Goal: Task Accomplishment & Management: Use online tool/utility

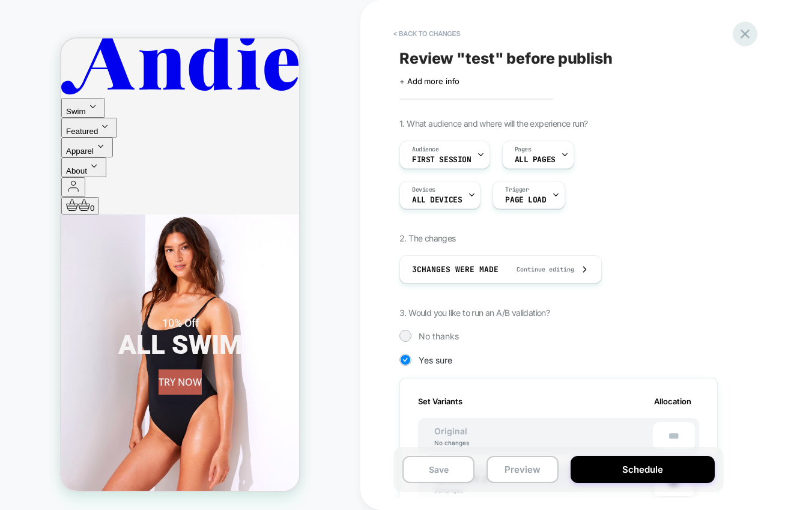
scroll to position [354, 0]
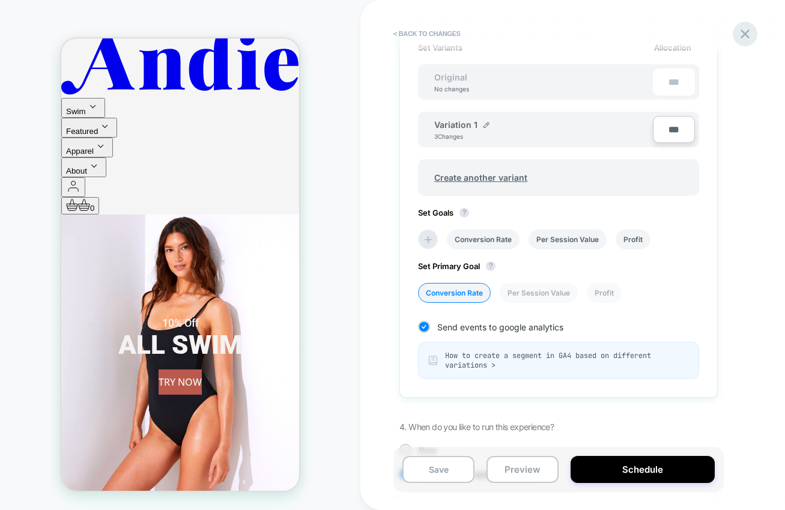
click at [744, 32] on icon at bounding box center [745, 34] width 16 height 16
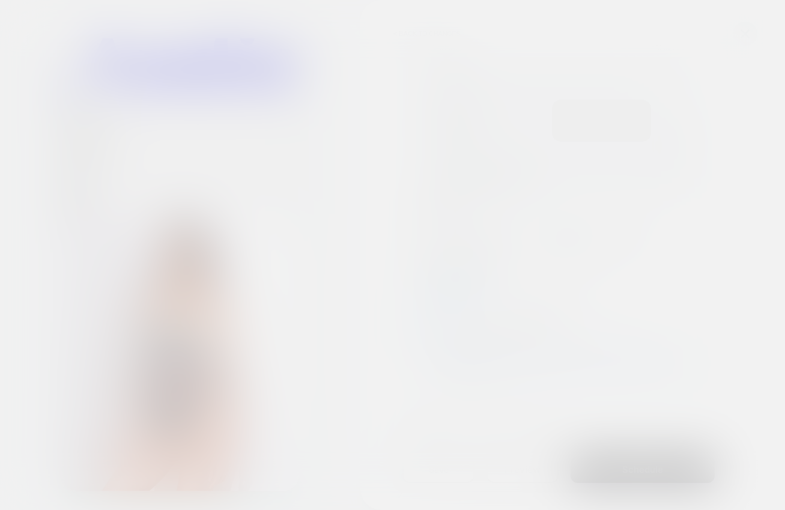
scroll to position [352, 0]
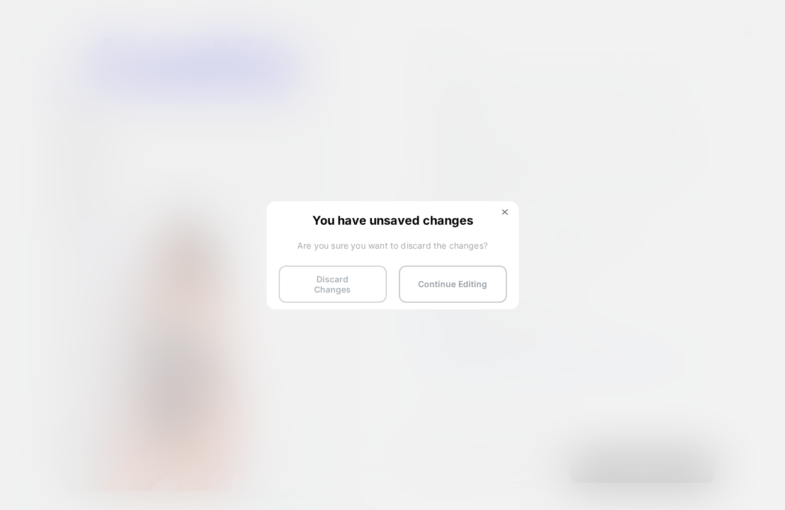
click at [336, 280] on button "Discard Changes" at bounding box center [333, 283] width 108 height 37
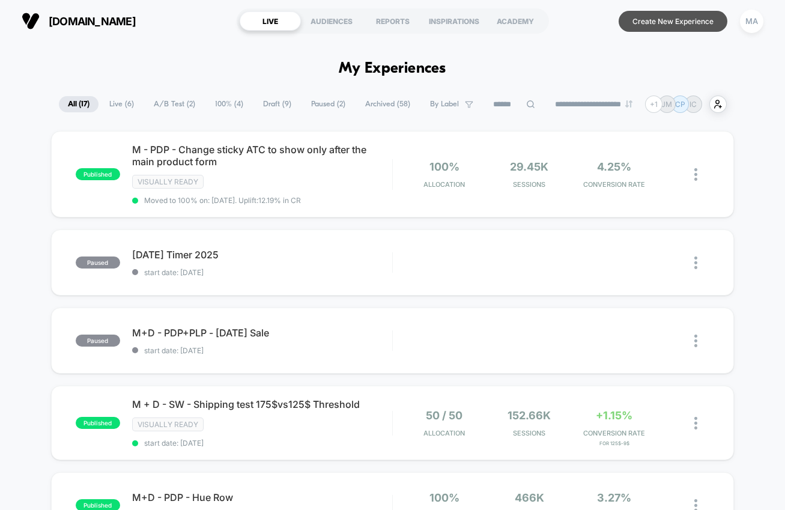
click at [676, 14] on button "Create New Experience" at bounding box center [672, 21] width 109 height 21
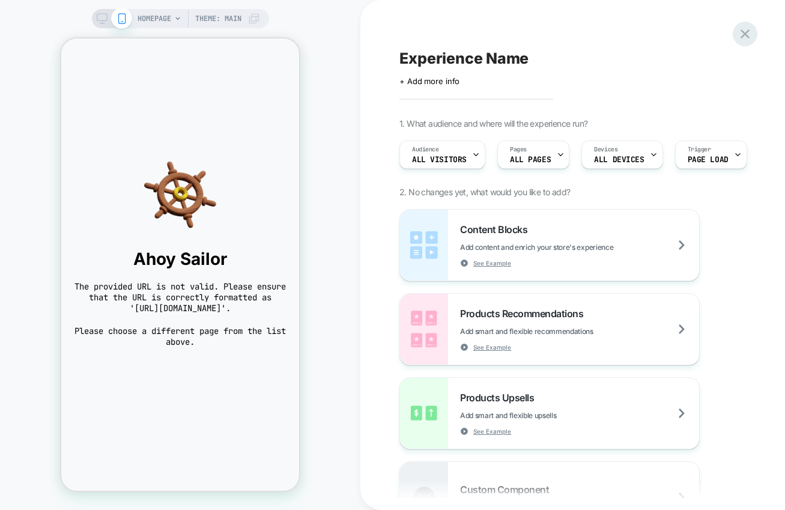
click at [744, 35] on icon at bounding box center [744, 33] width 9 height 9
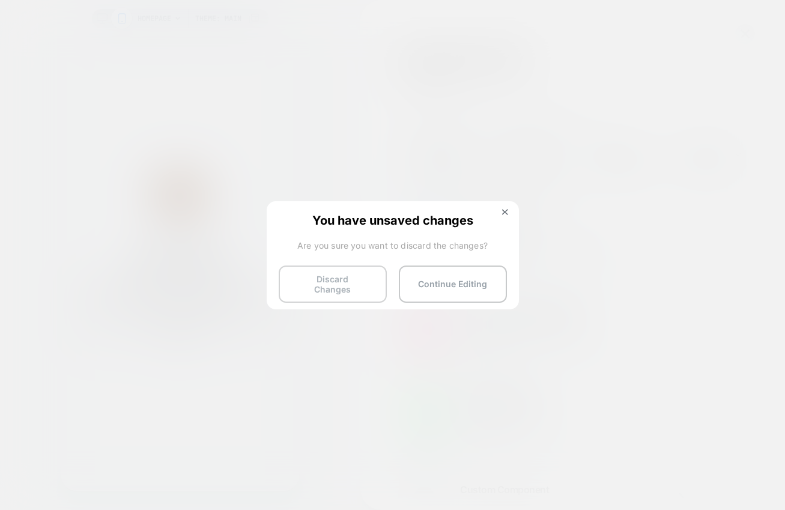
click at [344, 291] on button "Discard Changes" at bounding box center [333, 283] width 108 height 37
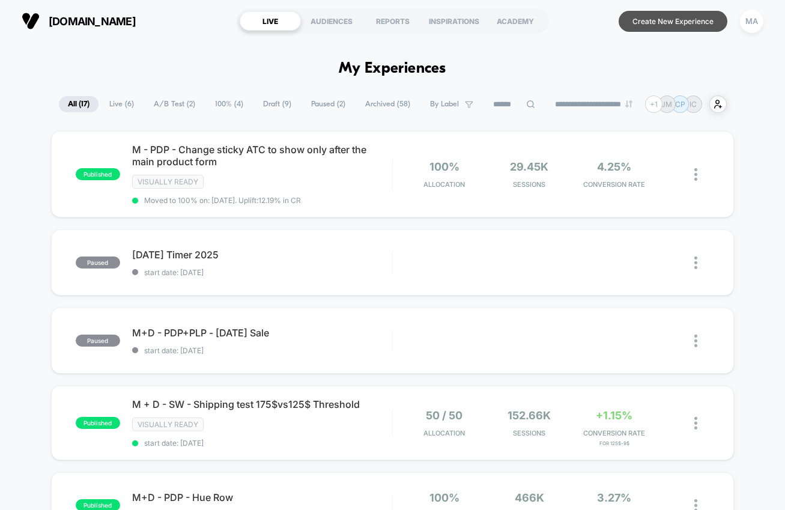
click at [650, 19] on button "Create New Experience" at bounding box center [672, 21] width 109 height 21
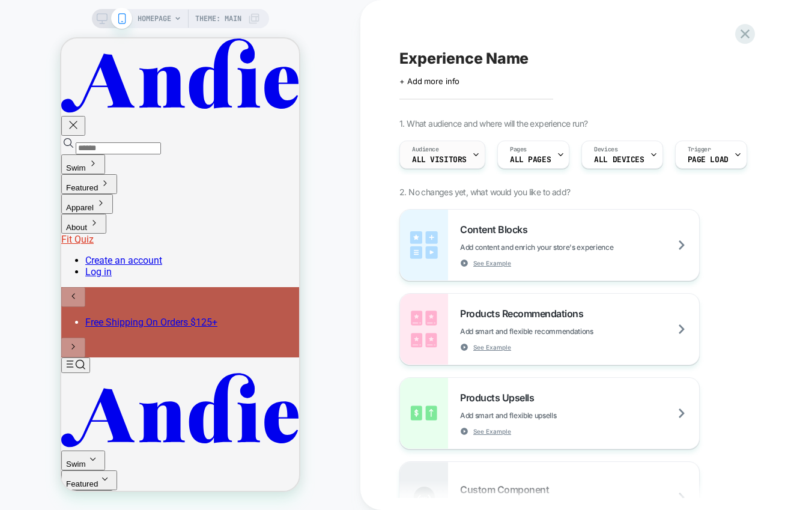
click at [473, 159] on div at bounding box center [476, 154] width 8 height 27
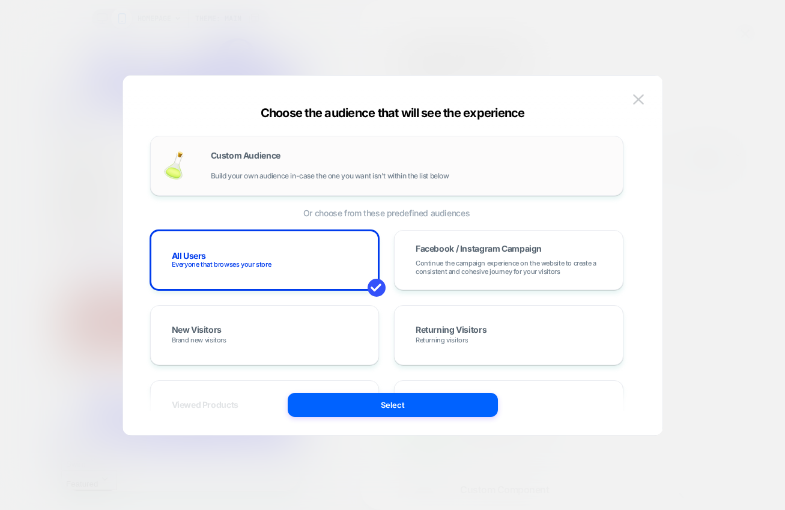
click at [371, 172] on span "Build your own audience in-case the one you want isn't within the list below" at bounding box center [330, 176] width 238 height 8
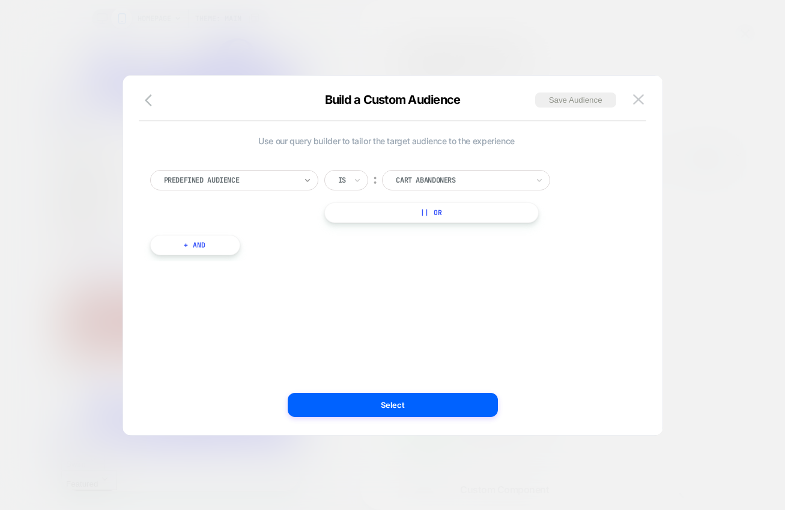
click at [306, 180] on icon at bounding box center [307, 180] width 8 height 12
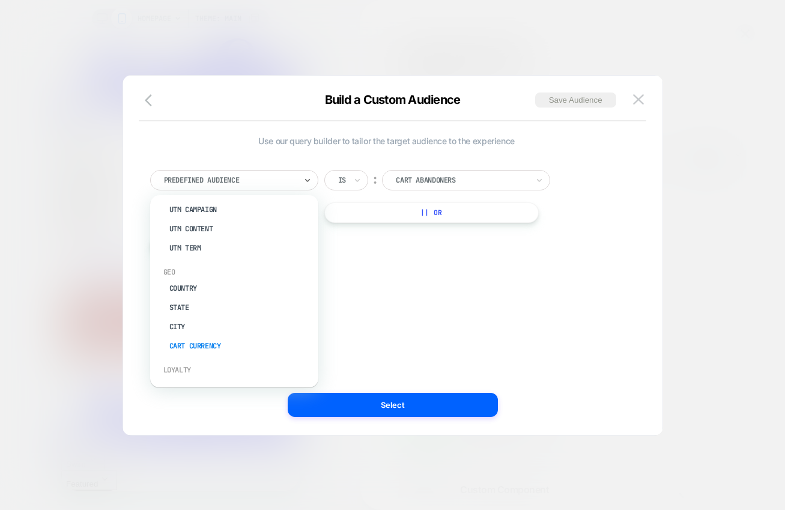
scroll to position [641, 0]
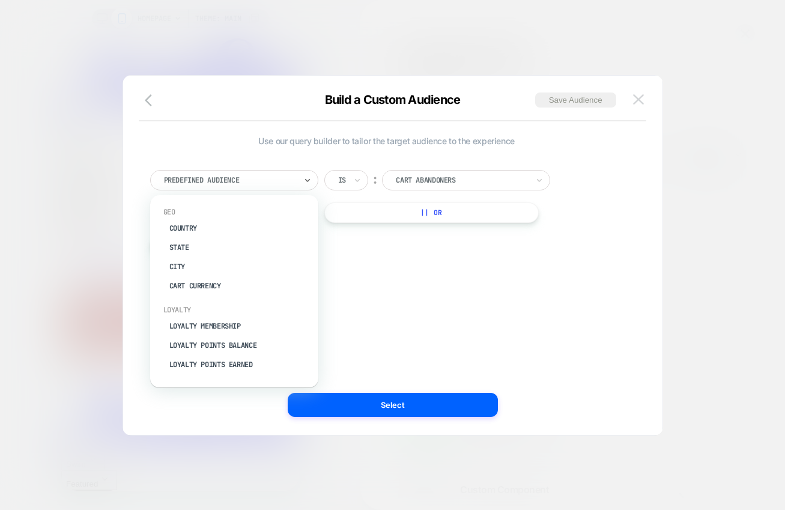
click at [636, 101] on img at bounding box center [638, 99] width 11 height 10
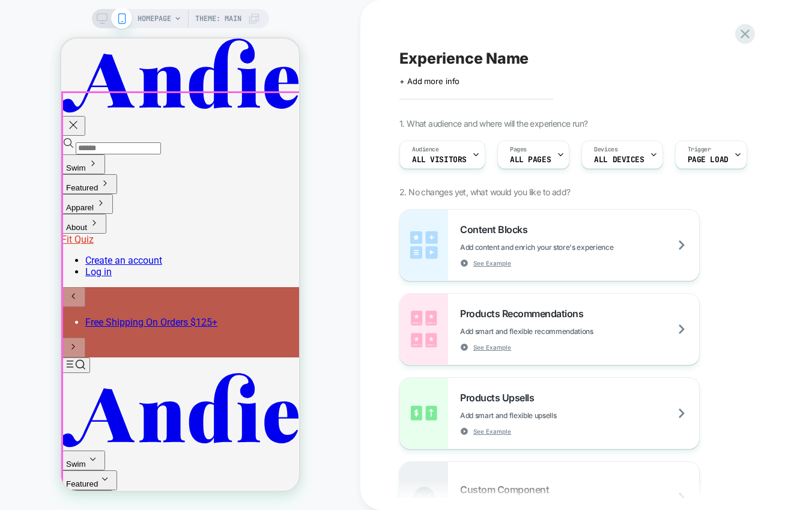
scroll to position [184, 0]
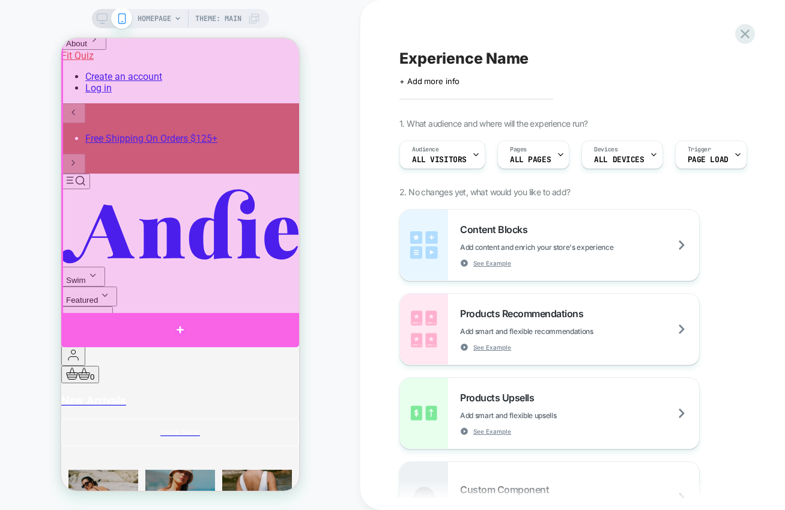
click at [195, 319] on div at bounding box center [180, 330] width 238 height 34
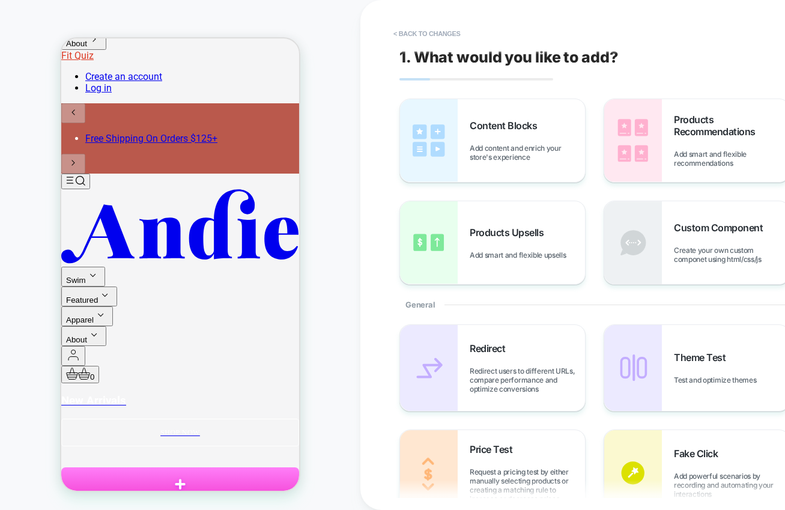
scroll to position [232, 0]
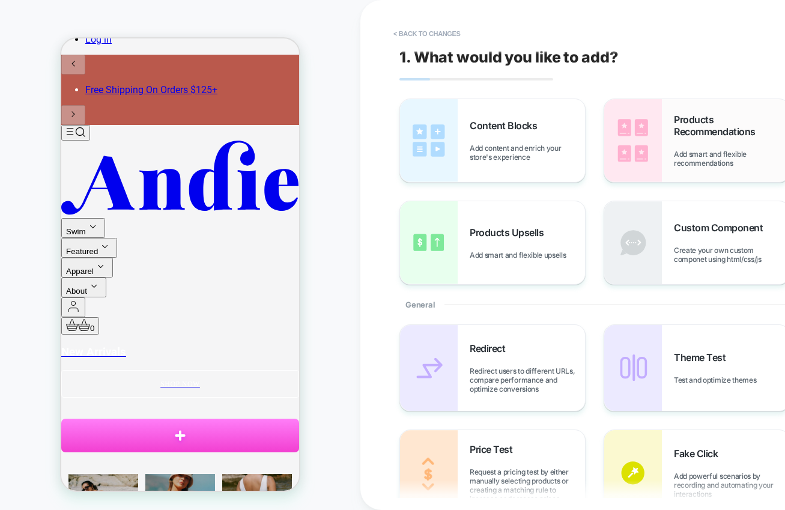
click at [636, 153] on img at bounding box center [633, 140] width 58 height 83
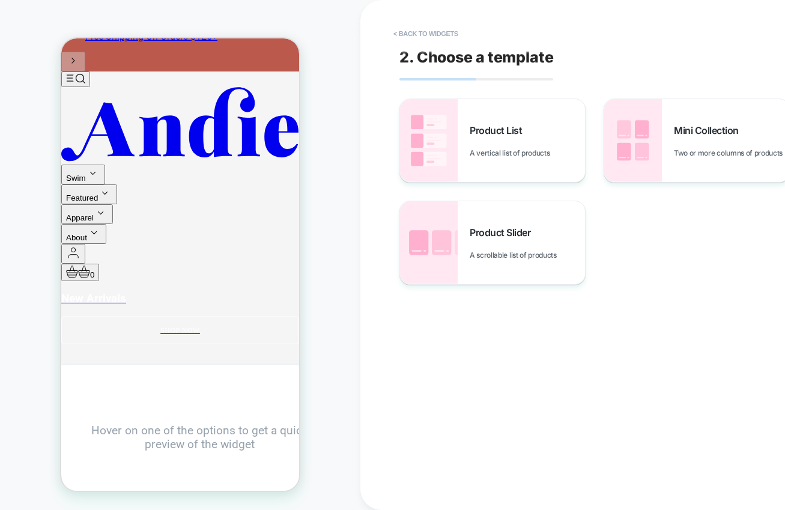
scroll to position [288, 0]
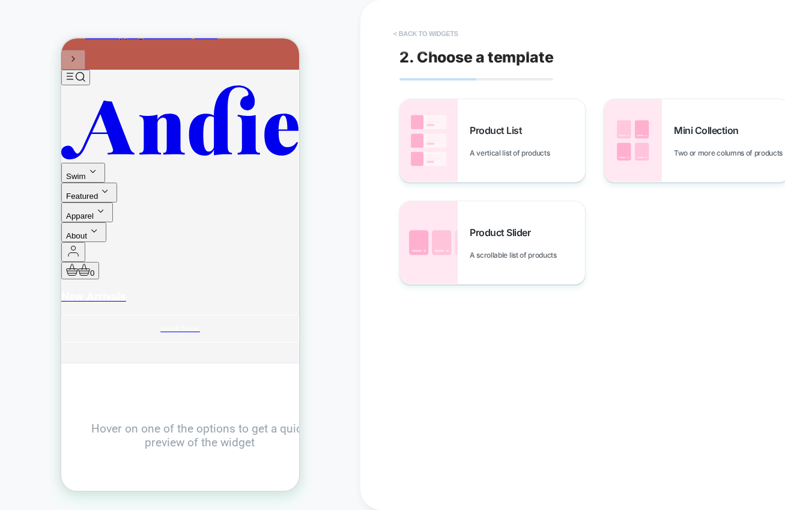
click at [412, 31] on button "< Back to widgets" at bounding box center [425, 33] width 77 height 19
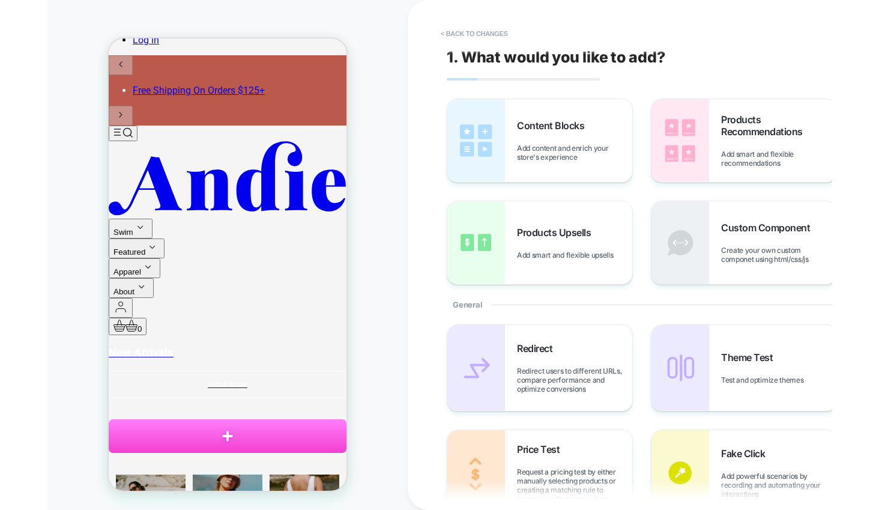
scroll to position [230, 0]
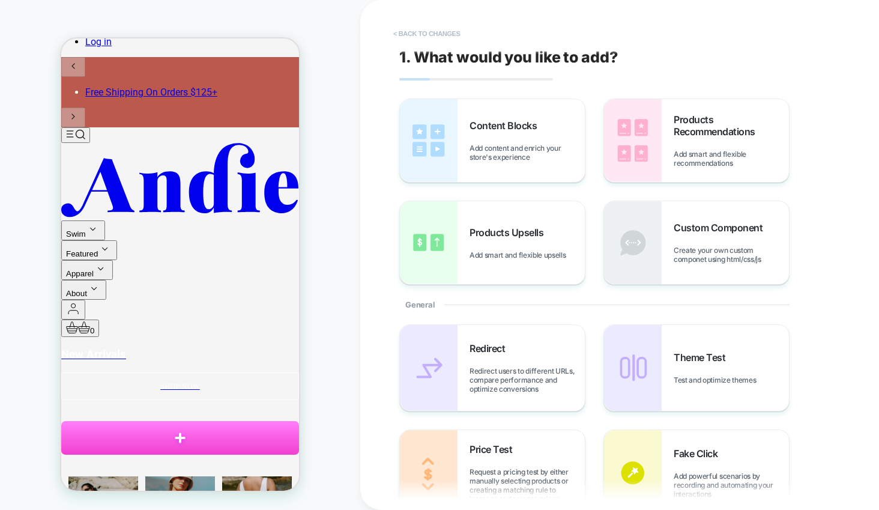
click at [441, 26] on button "< Back to changes" at bounding box center [426, 33] width 79 height 19
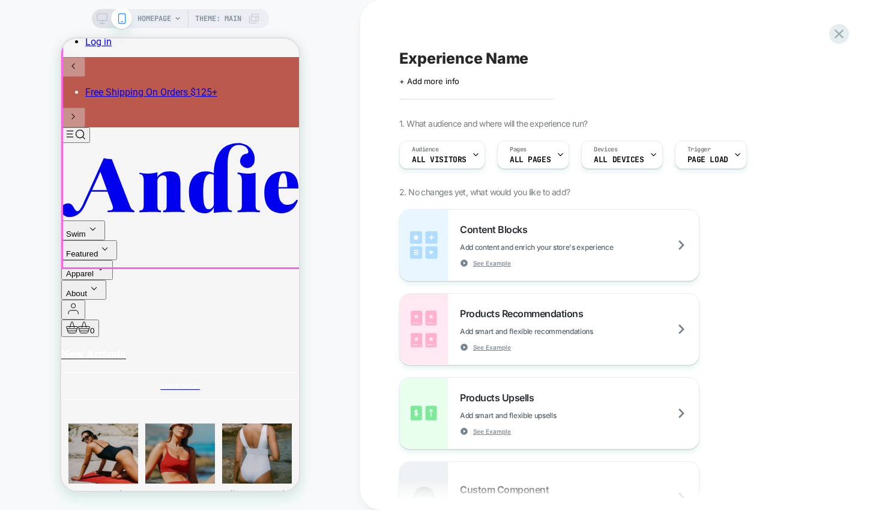
scroll to position [185, 0]
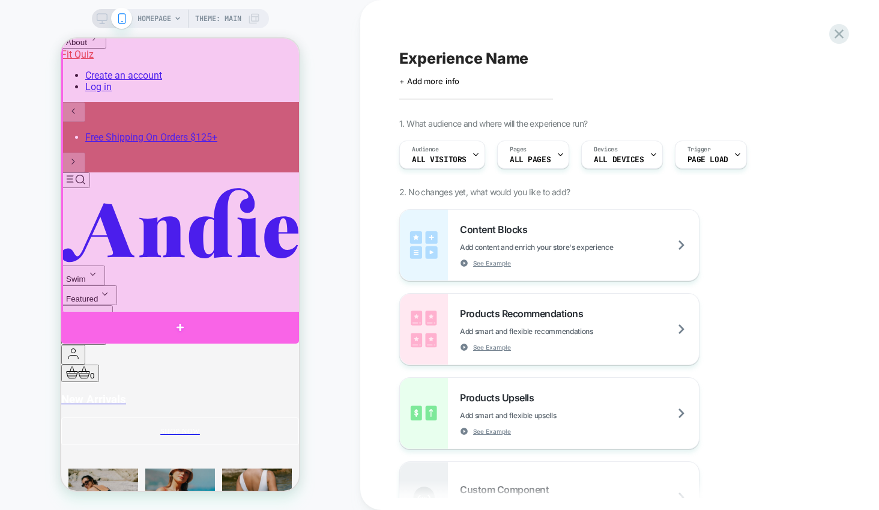
click at [201, 323] on div at bounding box center [180, 328] width 238 height 32
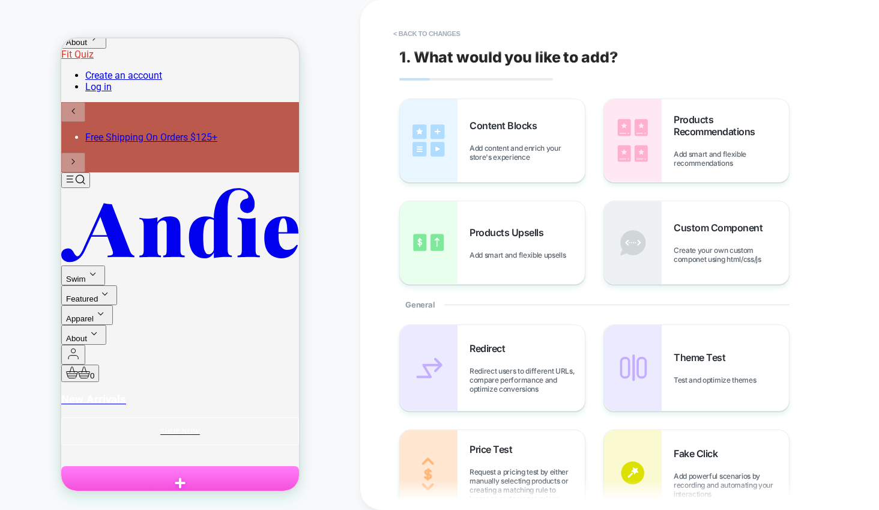
scroll to position [230, 0]
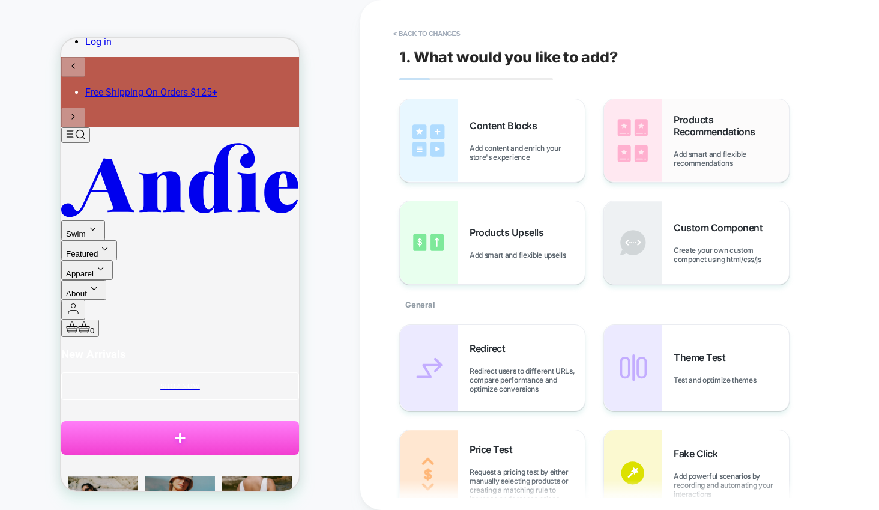
click at [704, 130] on span "Products Recommendations" at bounding box center [731, 125] width 115 height 24
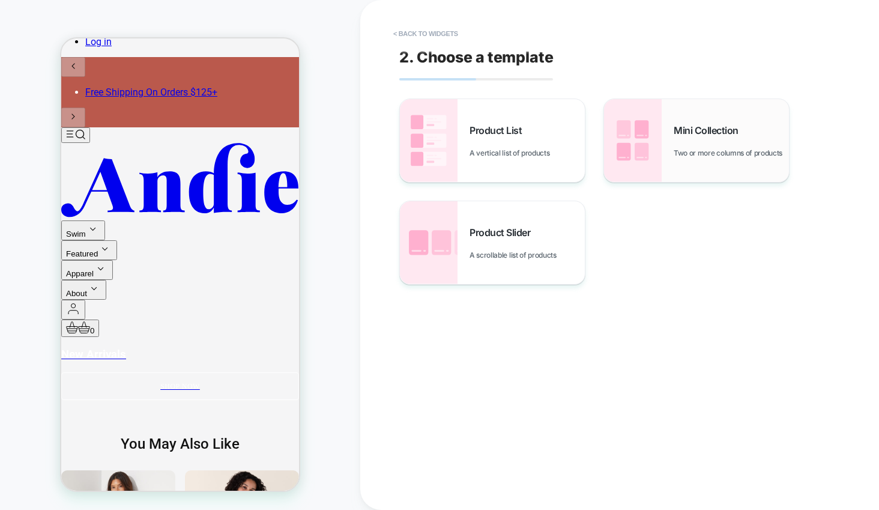
click at [701, 130] on span "Mini Collection" at bounding box center [709, 130] width 71 height 12
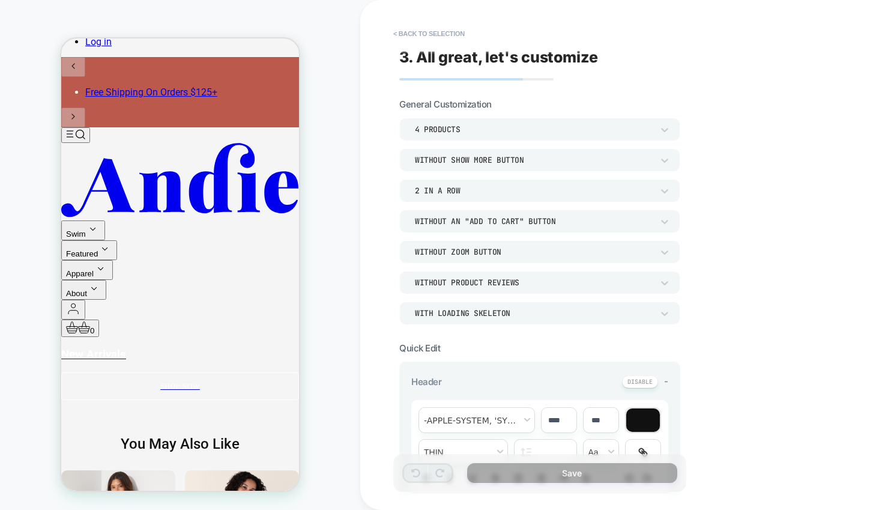
scroll to position [437, 0]
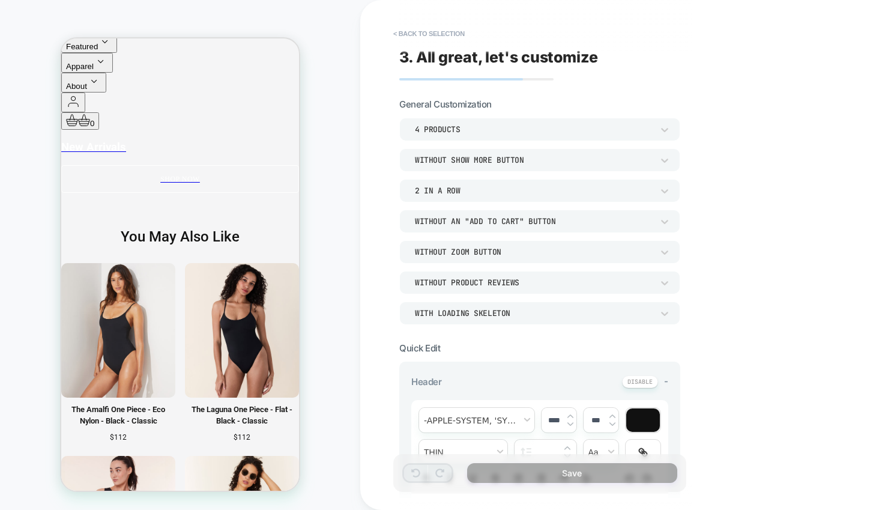
click at [530, 282] on div "Without Product Reviews" at bounding box center [534, 282] width 238 height 10
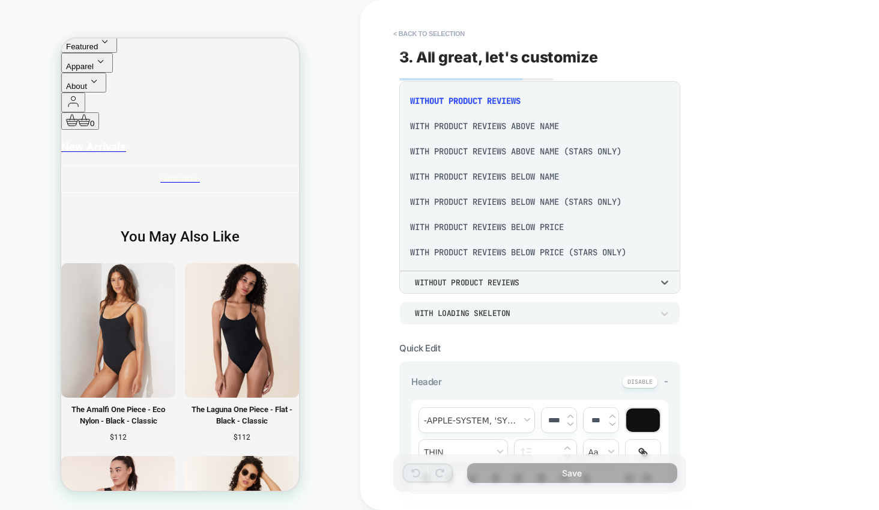
scroll to position [1, 0]
click at [553, 226] on div "With Product Reviews Below Price" at bounding box center [539, 225] width 271 height 25
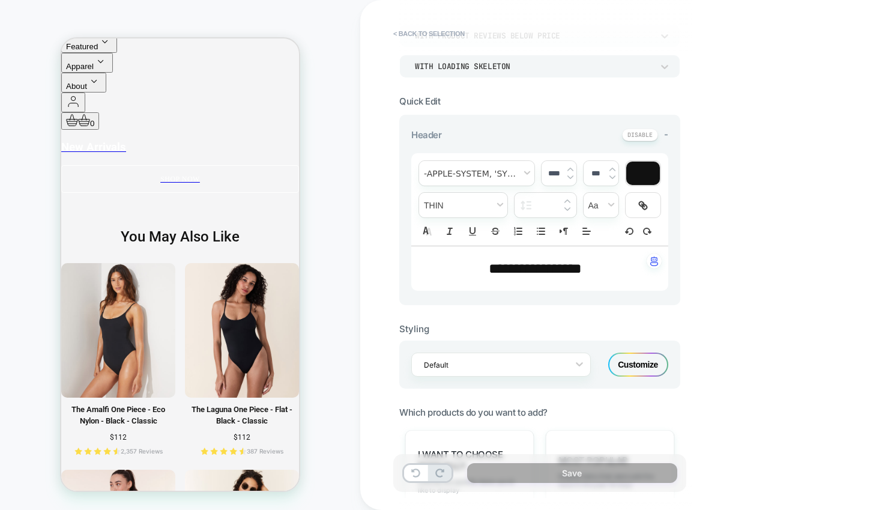
scroll to position [249, 0]
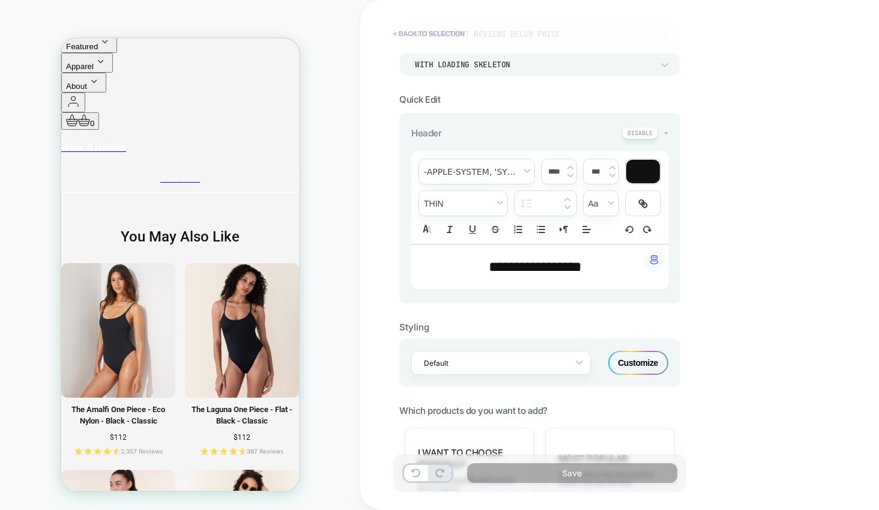
click at [629, 362] on div "Customize" at bounding box center [638, 363] width 60 height 24
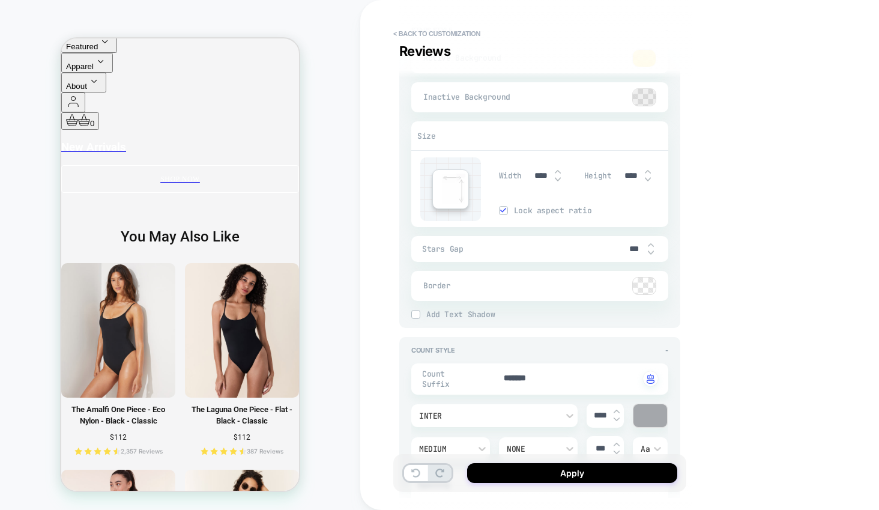
scroll to position [2032, 0]
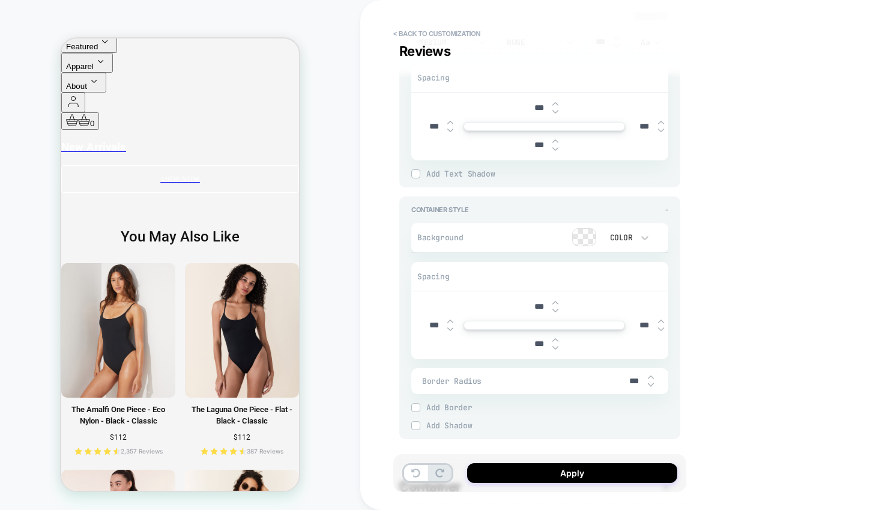
type textarea "*"
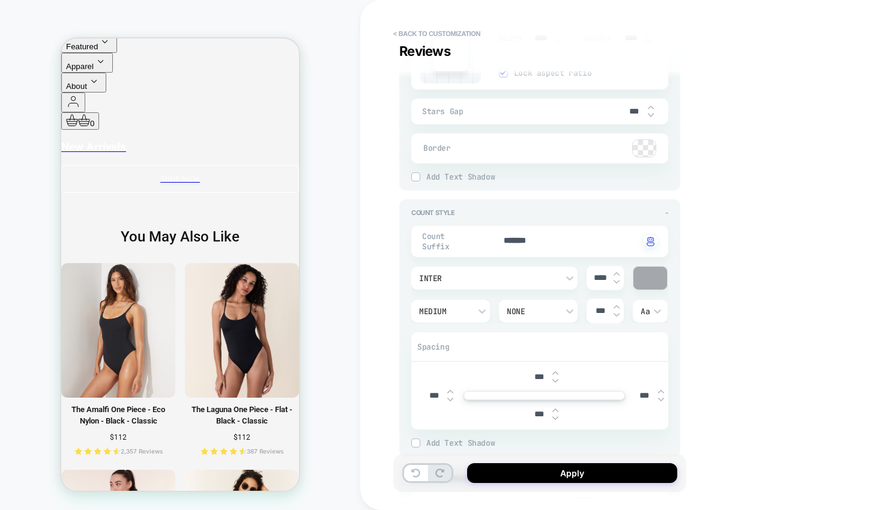
scroll to position [2166, 0]
click at [229, 404] on link "The Laguna One Piece - Flat - Black - Classic $112 387 Reviews" at bounding box center [242, 430] width 114 height 52
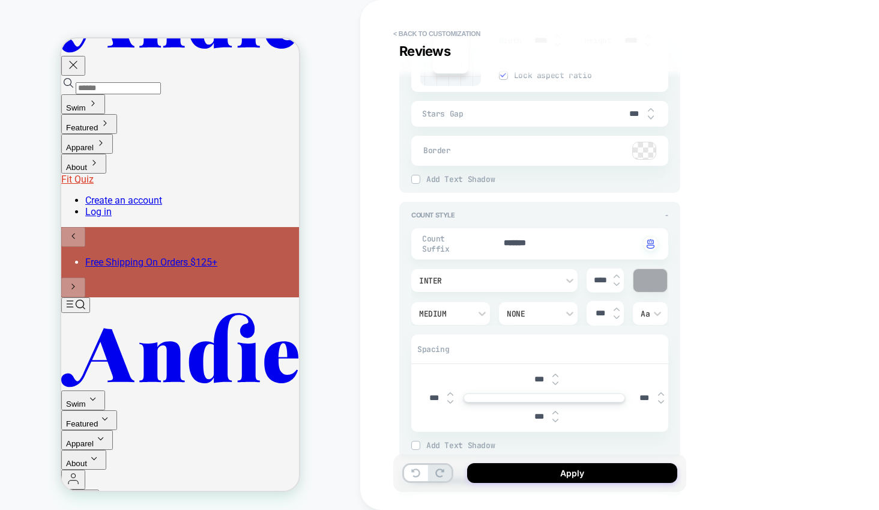
scroll to position [62, 0]
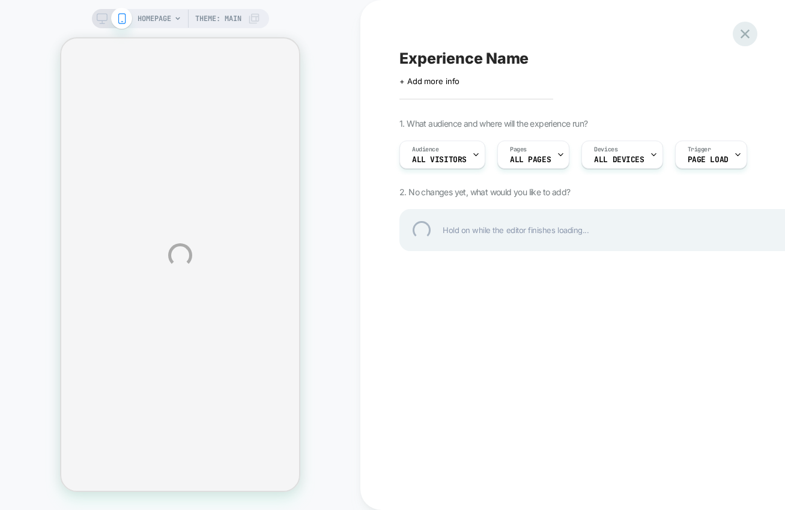
click at [745, 31] on div at bounding box center [745, 34] width 25 height 25
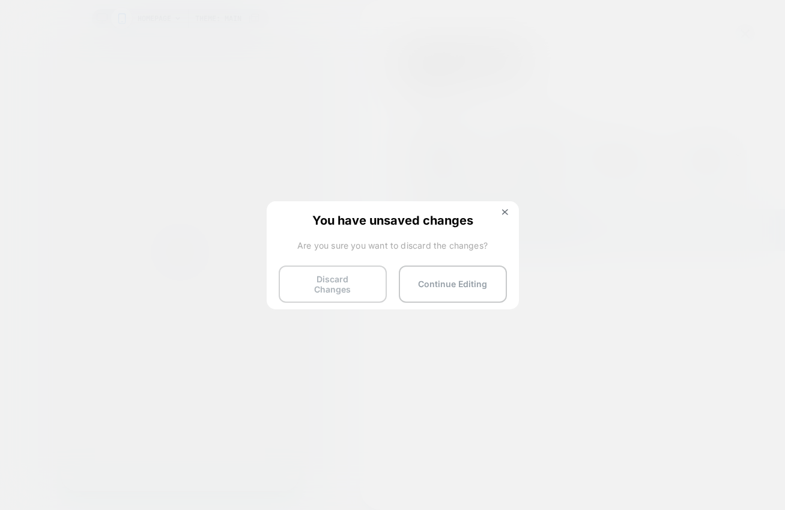
click at [345, 281] on button "Discard Changes" at bounding box center [333, 283] width 108 height 37
